Goal: Find specific fact: Find specific fact

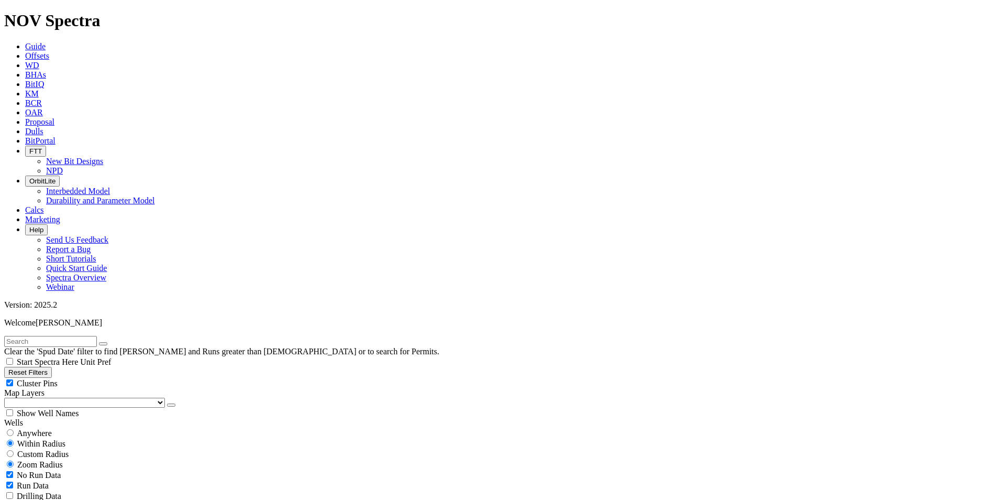
scroll to position [314, 0]
click at [29, 428] on span "Anywhere" at bounding box center [34, 432] width 35 height 9
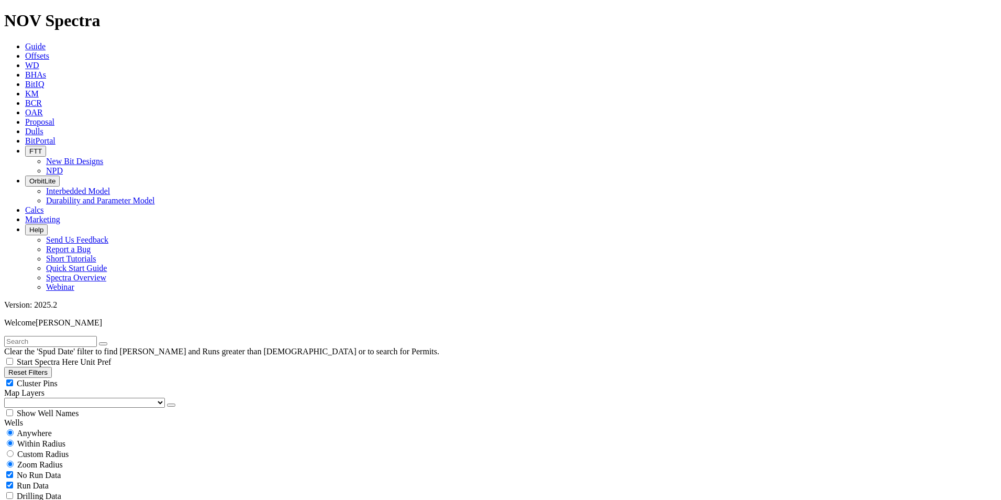
radio input "true"
radio input "false"
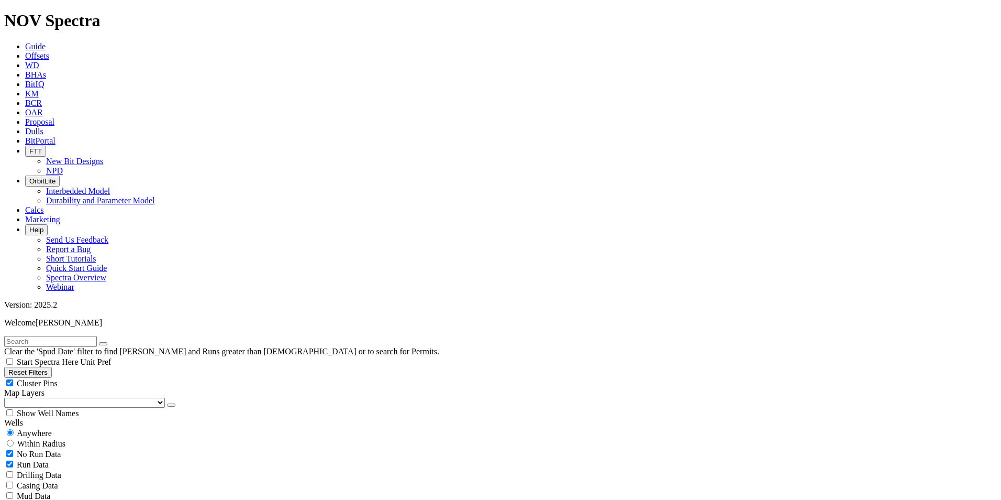
radio input "true"
click at [63, 427] on div "Anywhere" at bounding box center [500, 432] width 993 height 10
radio input "true"
radio input "false"
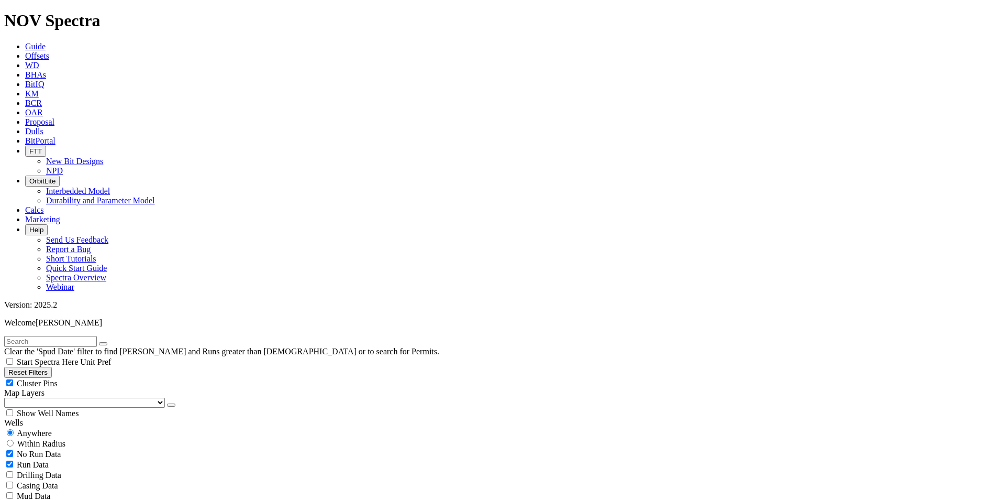
select select "8.5"
checkbox input "false"
select select "? number:8.5 ?"
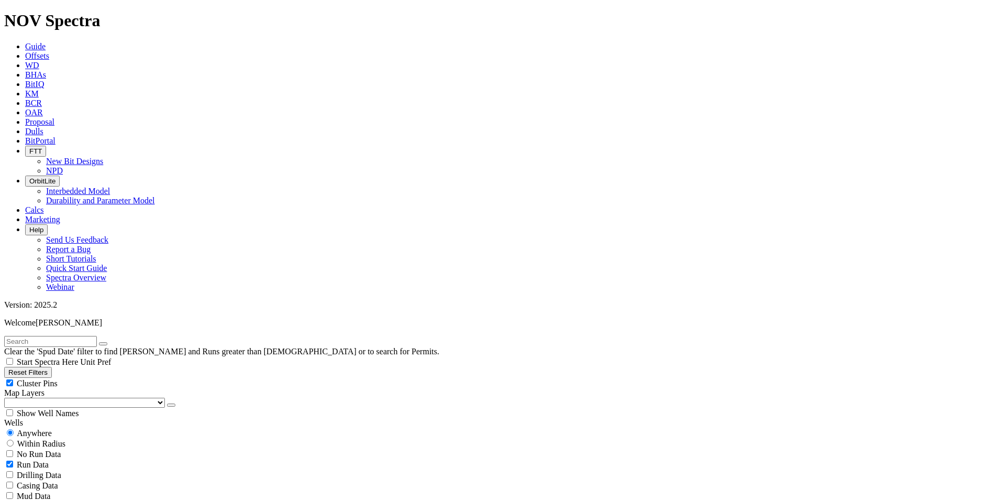
drag, startPoint x: 861, startPoint y: 259, endPoint x: 891, endPoint y: 261, distance: 30.0
copy span "A293277"
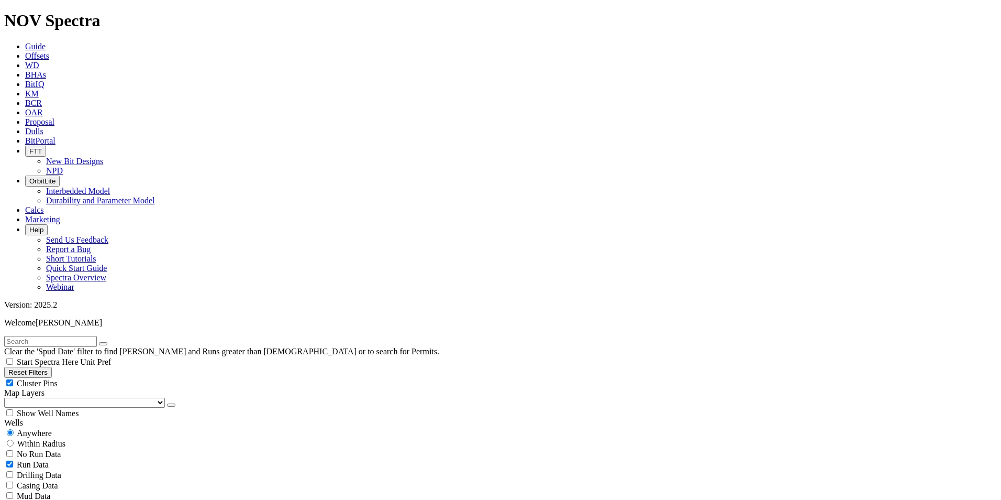
scroll to position [681, 0]
drag, startPoint x: 862, startPoint y: 270, endPoint x: 890, endPoint y: 271, distance: 27.8
copy span "A310712"
